Goal: Transaction & Acquisition: Purchase product/service

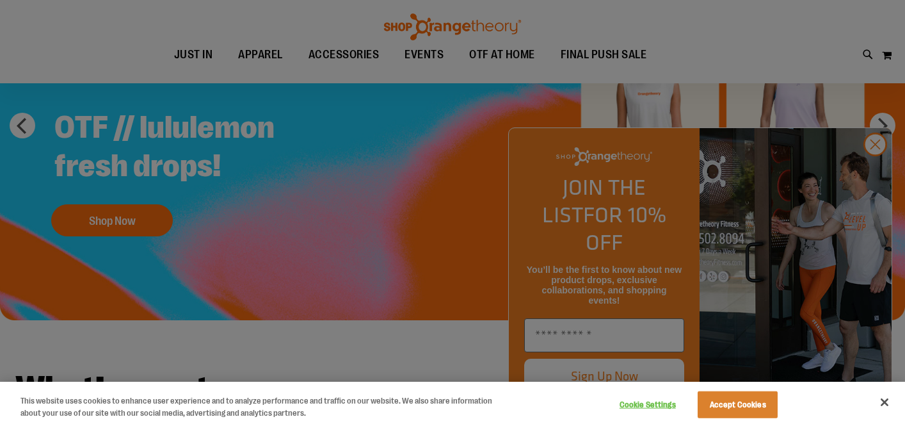
scroll to position [175, 0]
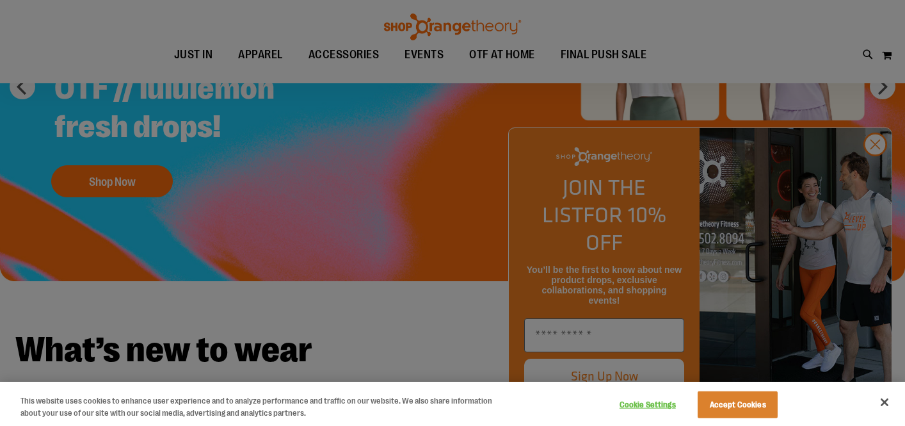
click at [882, 169] on div at bounding box center [452, 213] width 905 height 426
click at [876, 170] on div at bounding box center [452, 213] width 905 height 426
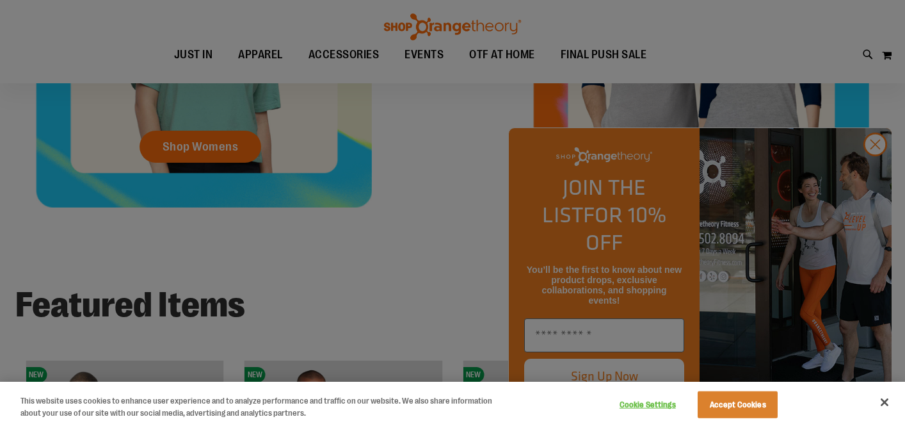
scroll to position [742, 0]
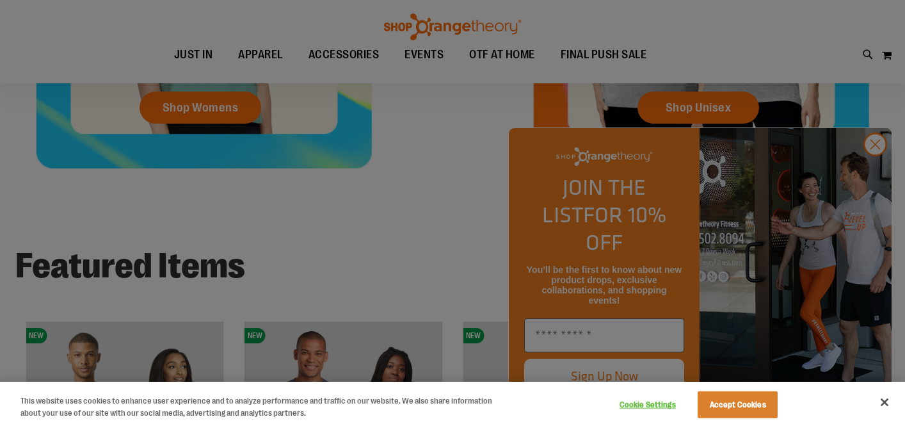
click at [884, 172] on div at bounding box center [452, 213] width 905 height 426
click at [216, 108] on div at bounding box center [452, 213] width 905 height 426
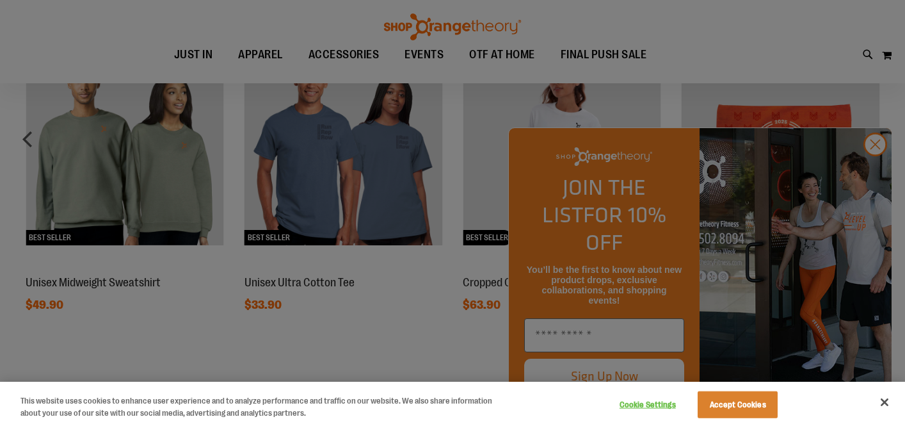
click at [877, 170] on div at bounding box center [452, 213] width 905 height 426
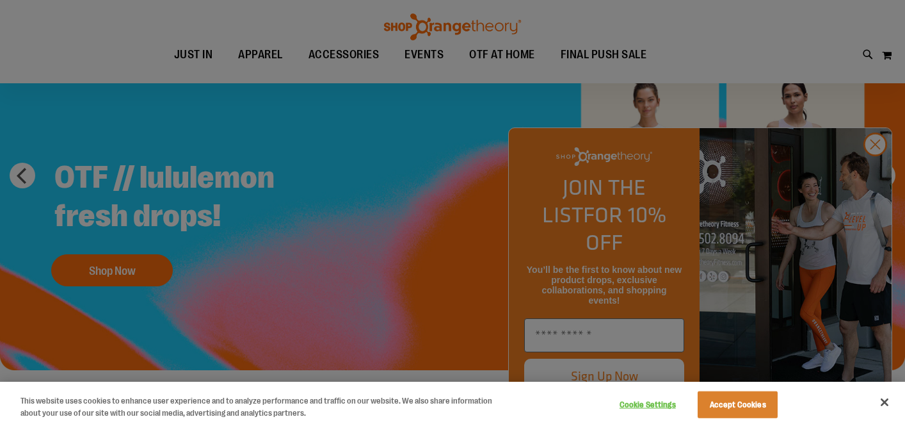
scroll to position [0, 0]
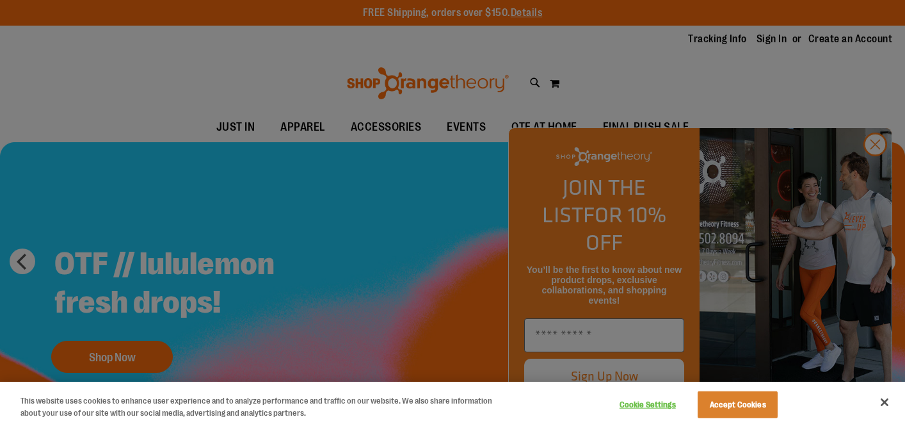
click at [872, 170] on div at bounding box center [452, 213] width 905 height 426
click at [890, 406] on button "Close" at bounding box center [885, 402] width 28 height 28
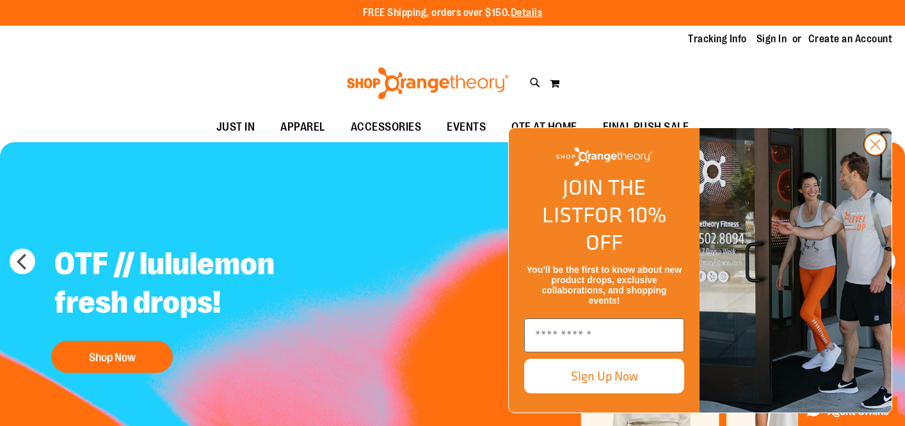
click at [870, 155] on circle "Close dialog" at bounding box center [875, 144] width 21 height 21
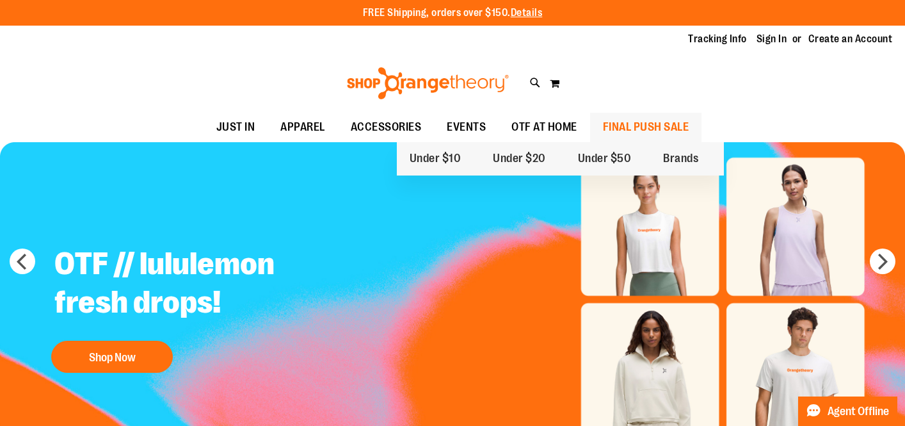
click at [688, 134] on span "FINAL PUSH SALE" at bounding box center [646, 127] width 86 height 29
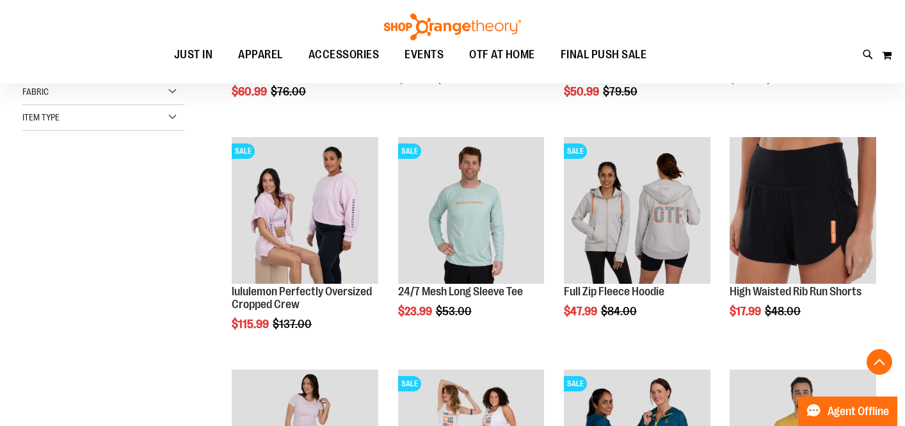
scroll to position [359, 0]
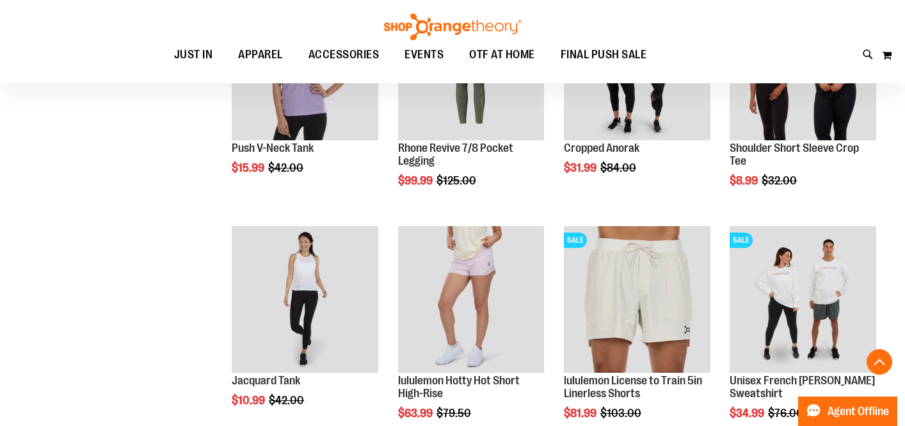
scroll to position [1043, 0]
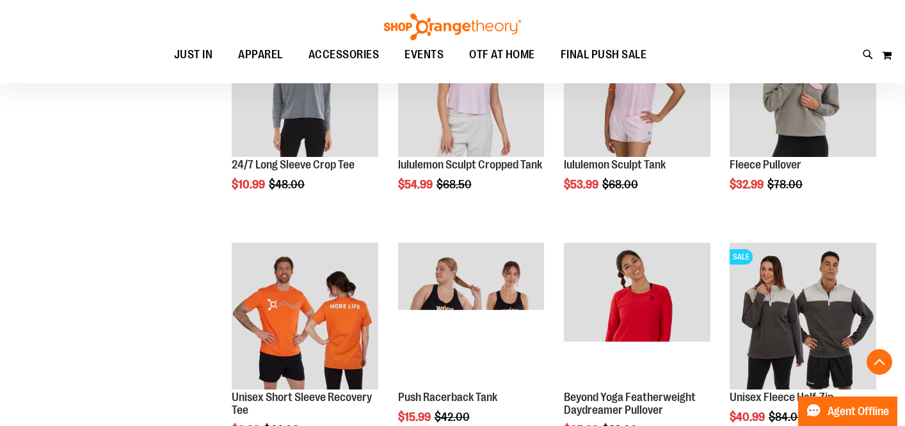
scroll to position [2030, 0]
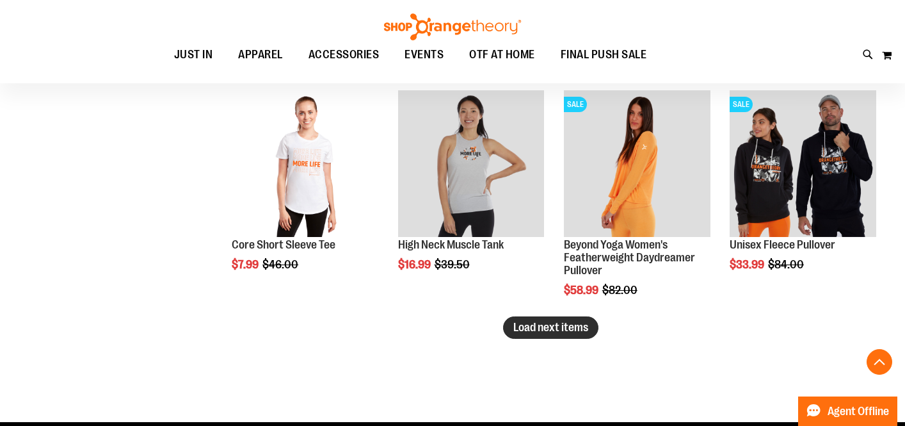
click at [522, 329] on span "Load next items" at bounding box center [551, 327] width 75 height 13
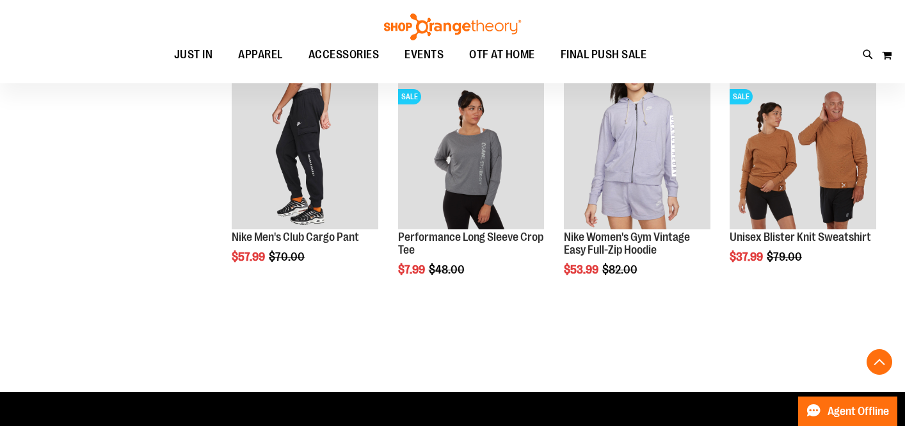
scroll to position [2750, 0]
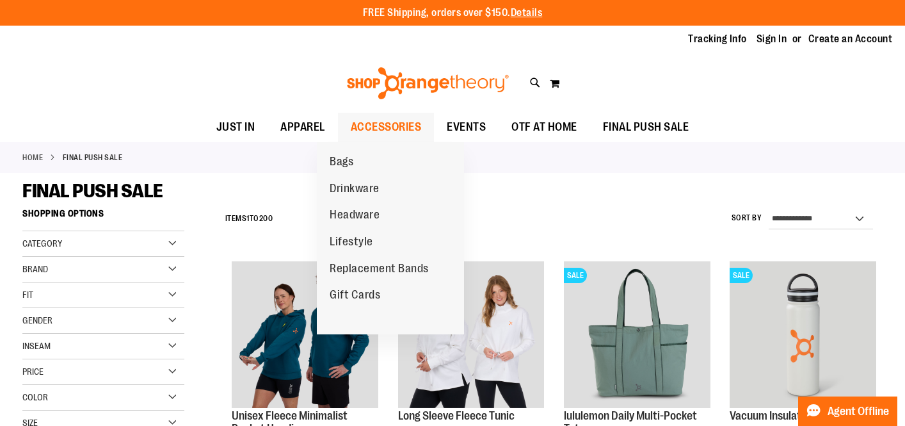
click at [354, 123] on span "ACCESSORIES" at bounding box center [386, 127] width 71 height 29
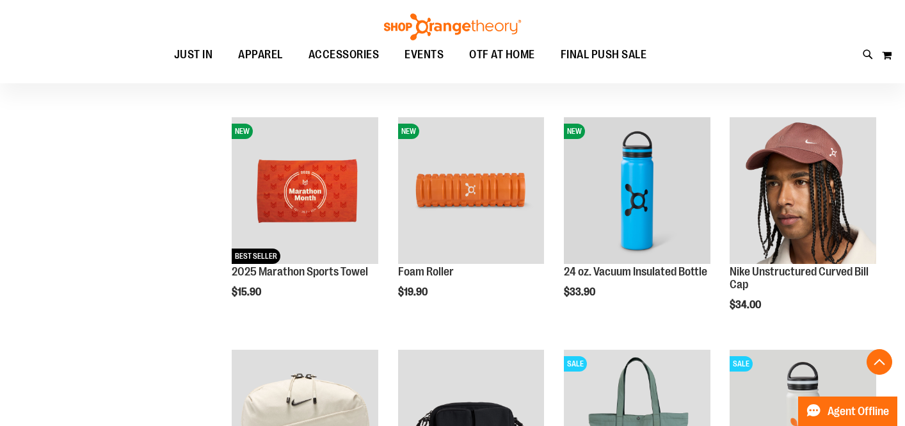
scroll to position [389, 0]
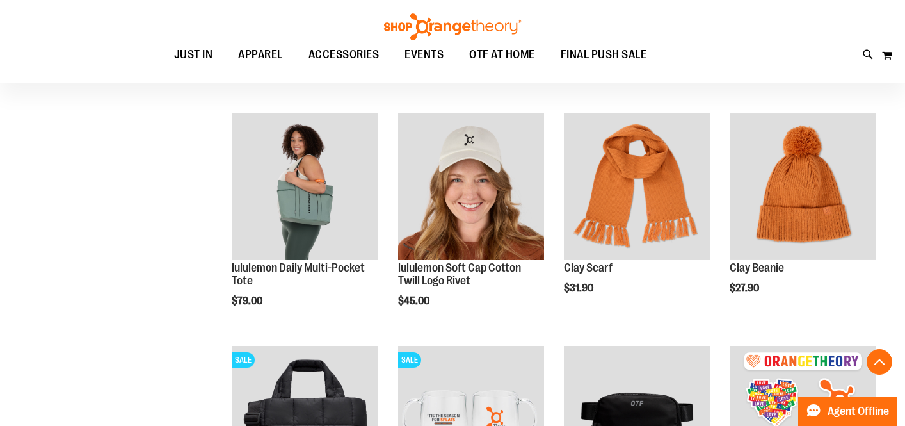
scroll to position [1083, 0]
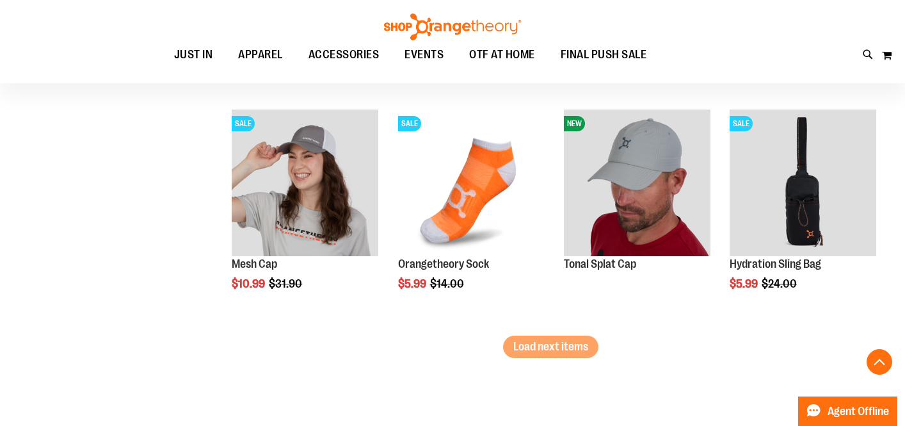
scroll to position [2082, 0]
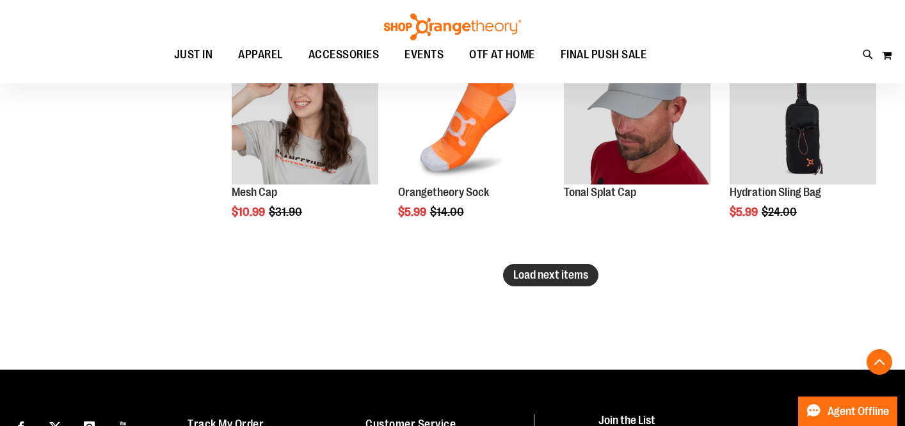
click at [548, 267] on button "Load next items" at bounding box center [550, 275] width 95 height 22
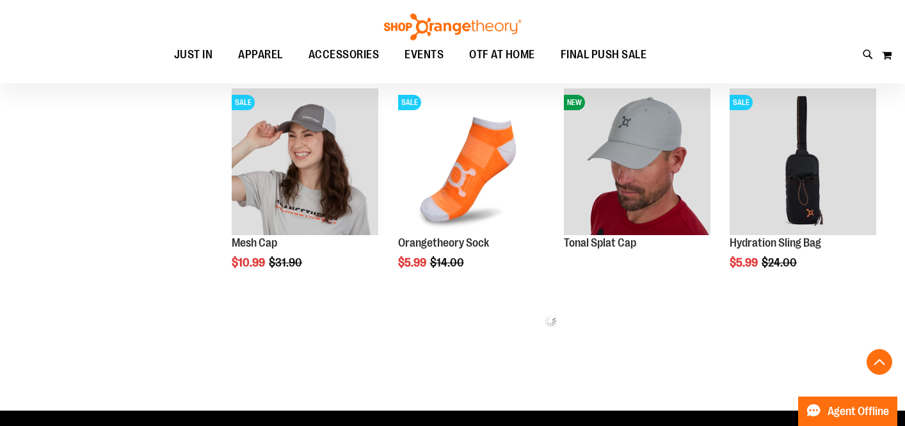
scroll to position [1985, 0]
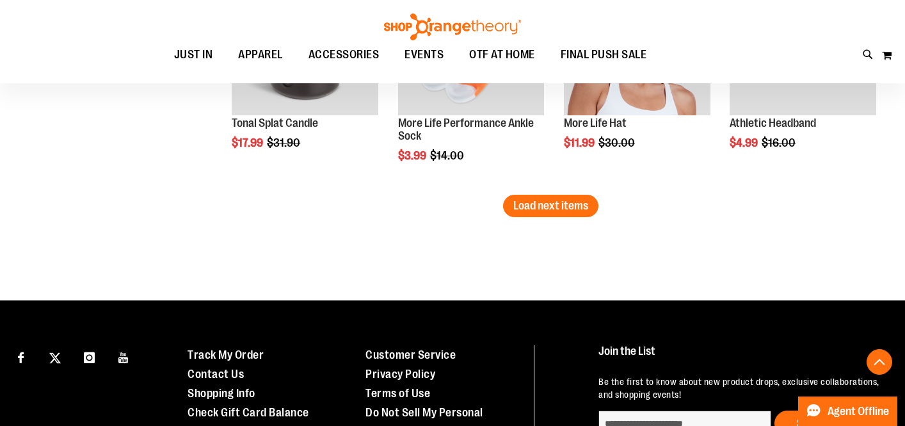
scroll to position [2870, 0]
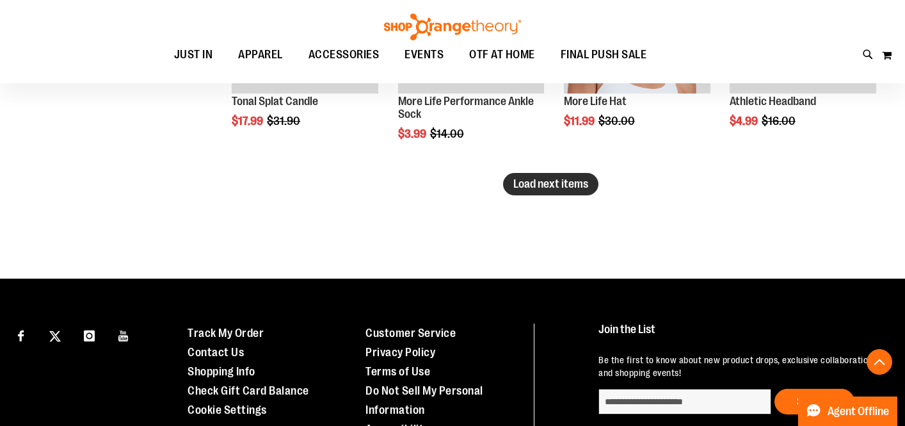
click at [534, 191] on button "Load next items" at bounding box center [550, 184] width 95 height 22
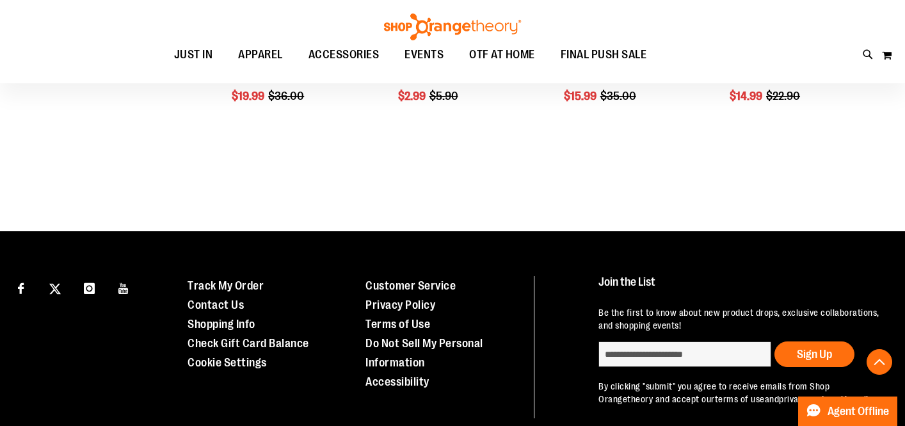
scroll to position [3146, 0]
